Goal: Information Seeking & Learning: Learn about a topic

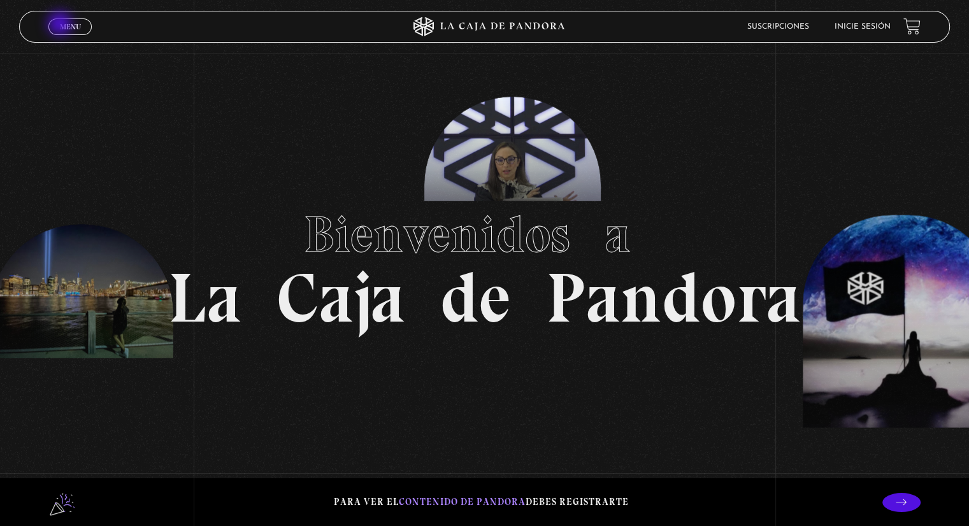
click at [61, 25] on span "Menu" at bounding box center [70, 27] width 21 height 8
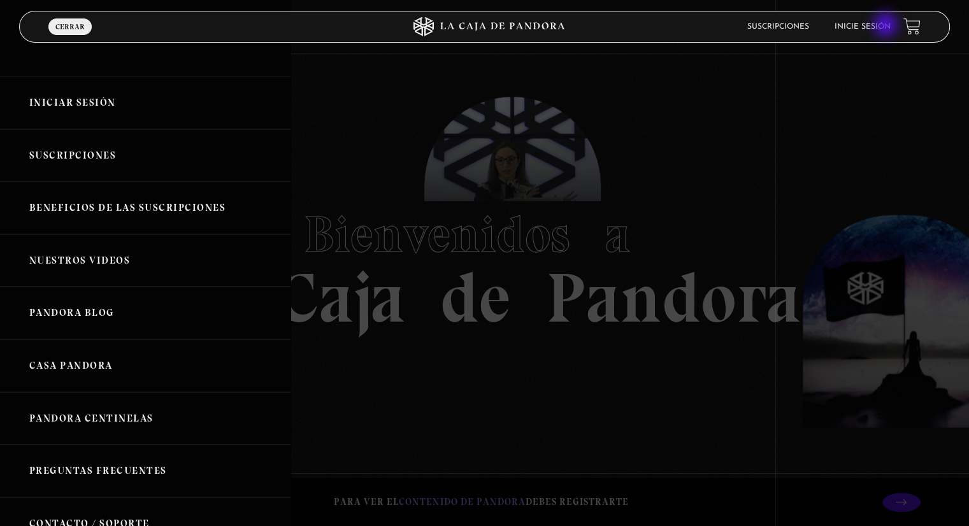
click at [887, 26] on link "Inicie sesión" at bounding box center [862, 27] width 56 height 8
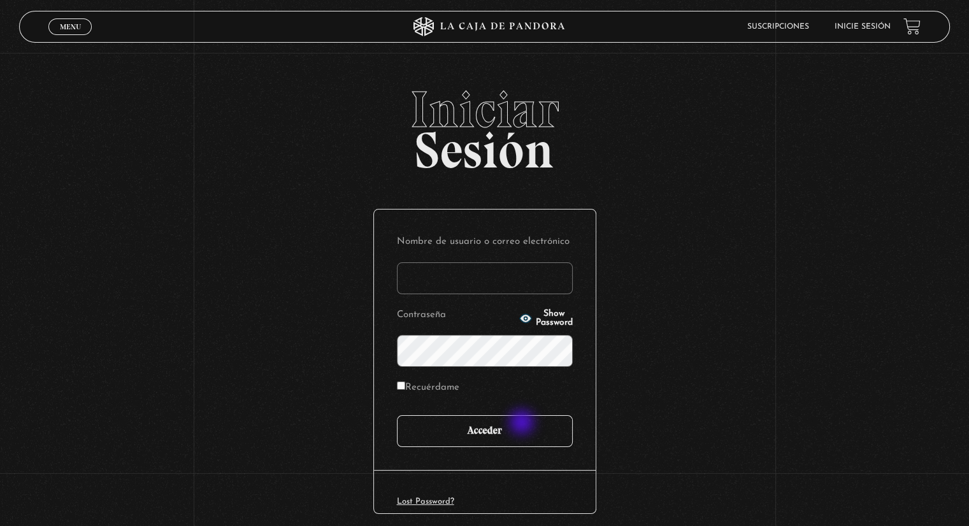
type input "[EMAIL_ADDRESS][PERSON_NAME][DOMAIN_NAME]"
click at [523, 424] on input "Acceder" at bounding box center [485, 431] width 176 height 32
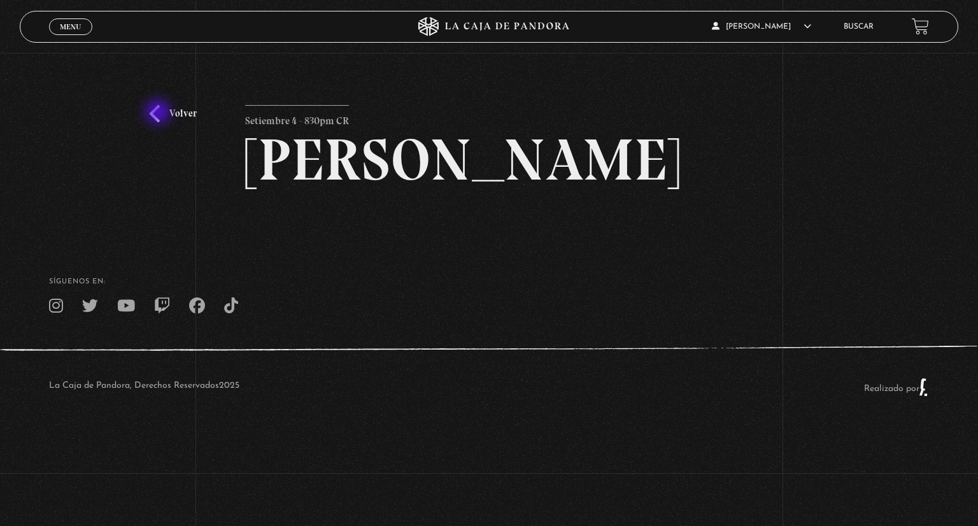
click at [159, 113] on link "Volver" at bounding box center [173, 113] width 47 height 17
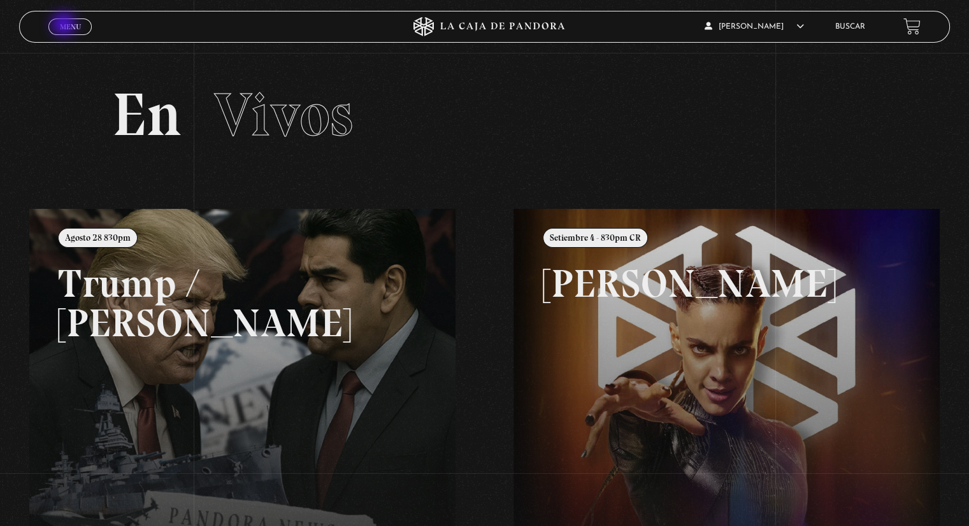
click at [65, 25] on span "Menu" at bounding box center [70, 27] width 21 height 8
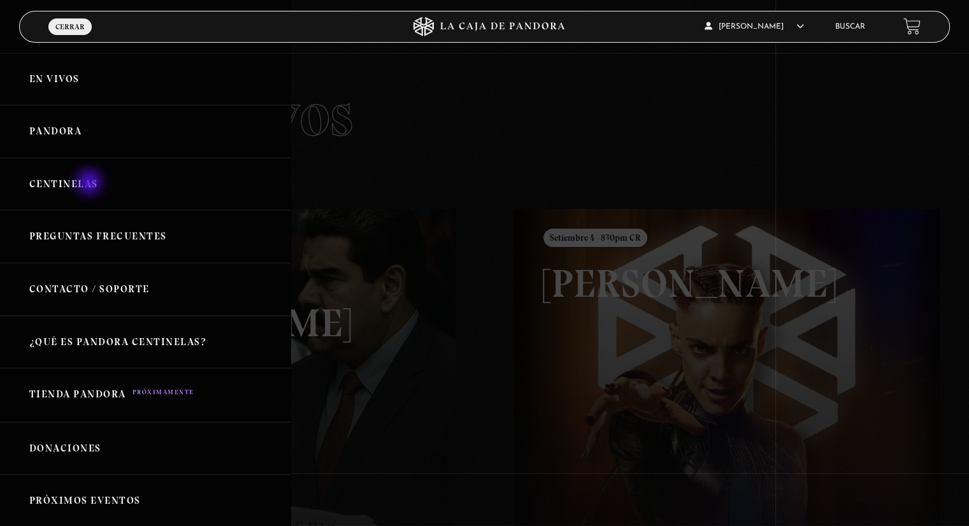
click at [90, 183] on link "Centinelas" at bounding box center [145, 184] width 290 height 53
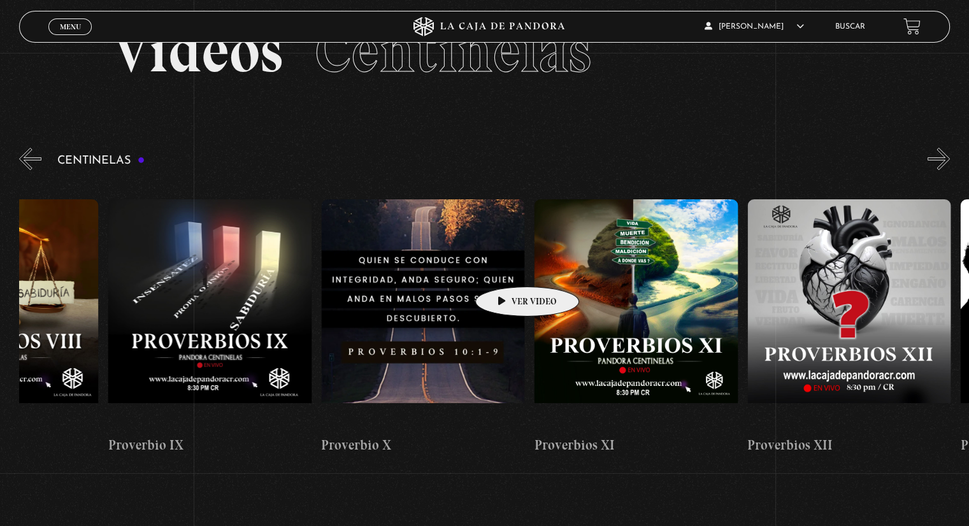
scroll to position [0, 3637]
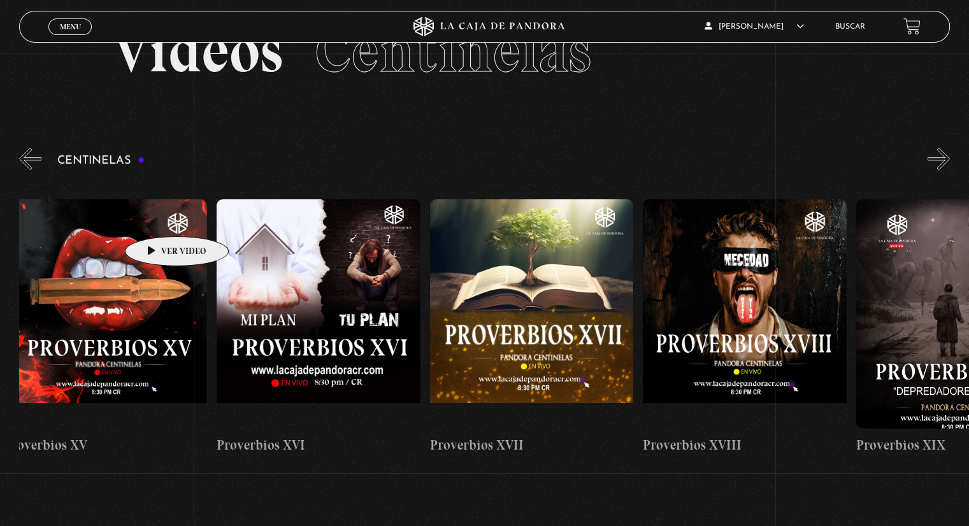
drag, startPoint x: 884, startPoint y: 318, endPoint x: 157, endPoint y: 217, distance: 734.3
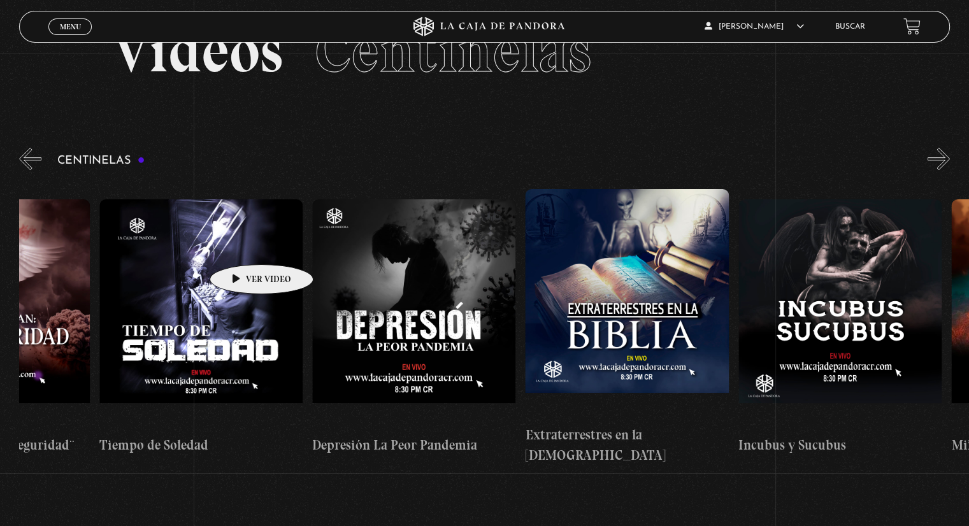
scroll to position [0, 6289]
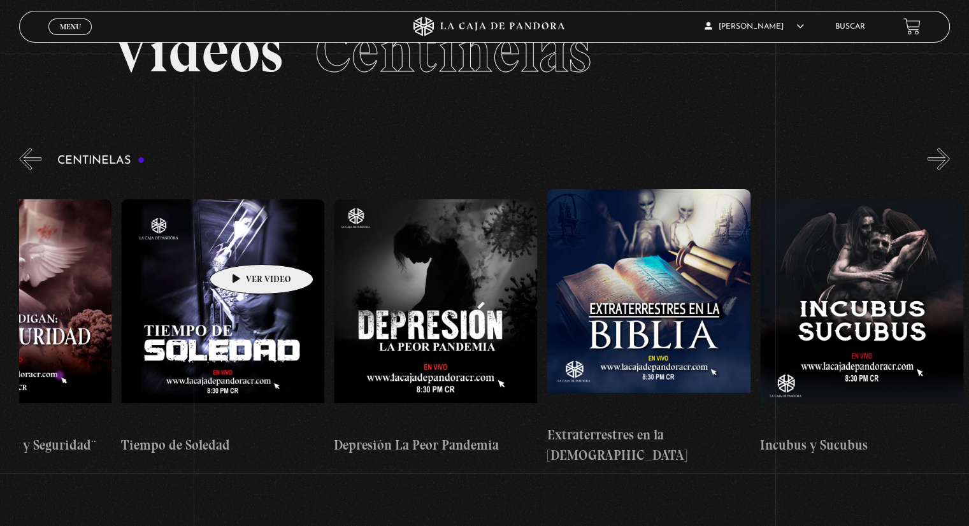
drag, startPoint x: 771, startPoint y: 272, endPoint x: 241, endPoint y: 245, distance: 530.6
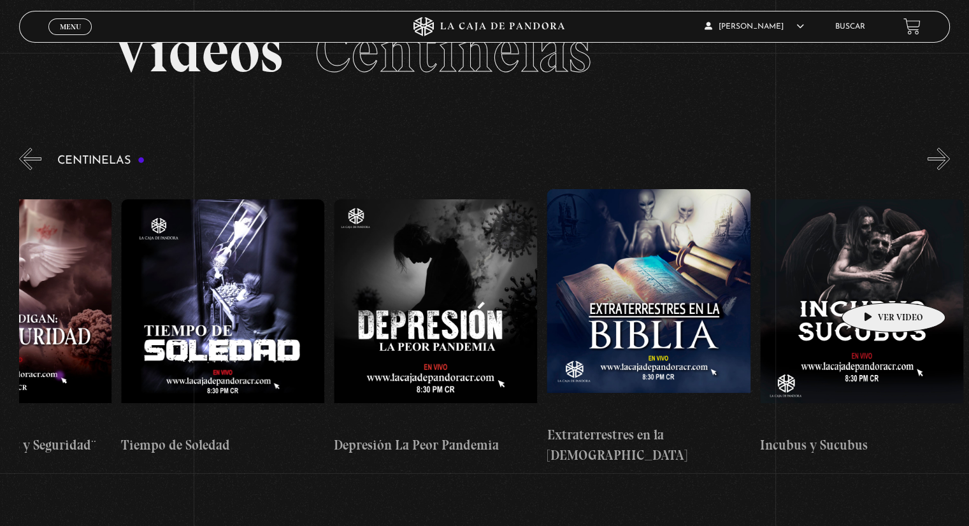
click at [873, 283] on figure at bounding box center [861, 313] width 203 height 229
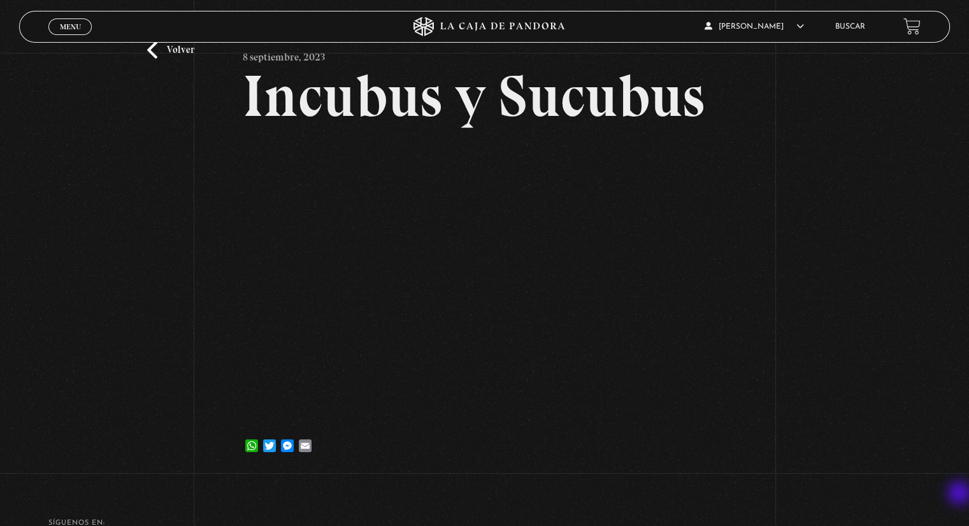
scroll to position [89, 0]
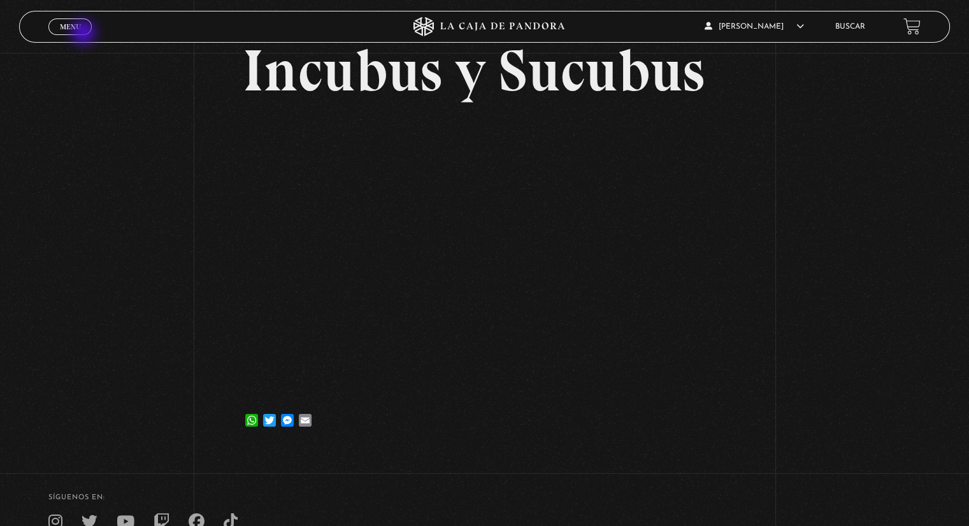
click at [85, 34] on link "Menu Cerrar" at bounding box center [69, 26] width 43 height 17
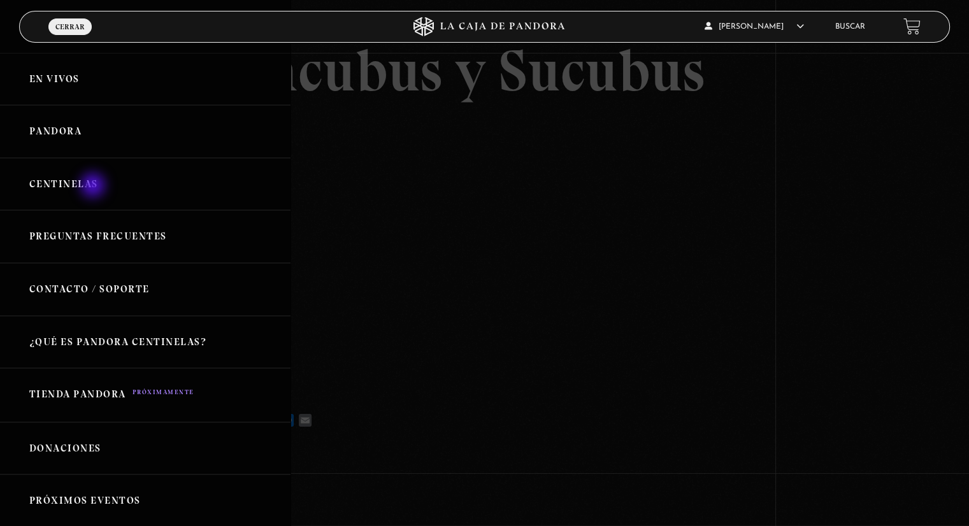
click at [94, 187] on link "Centinelas" at bounding box center [145, 184] width 290 height 53
